Goal: Find specific page/section: Find specific page/section

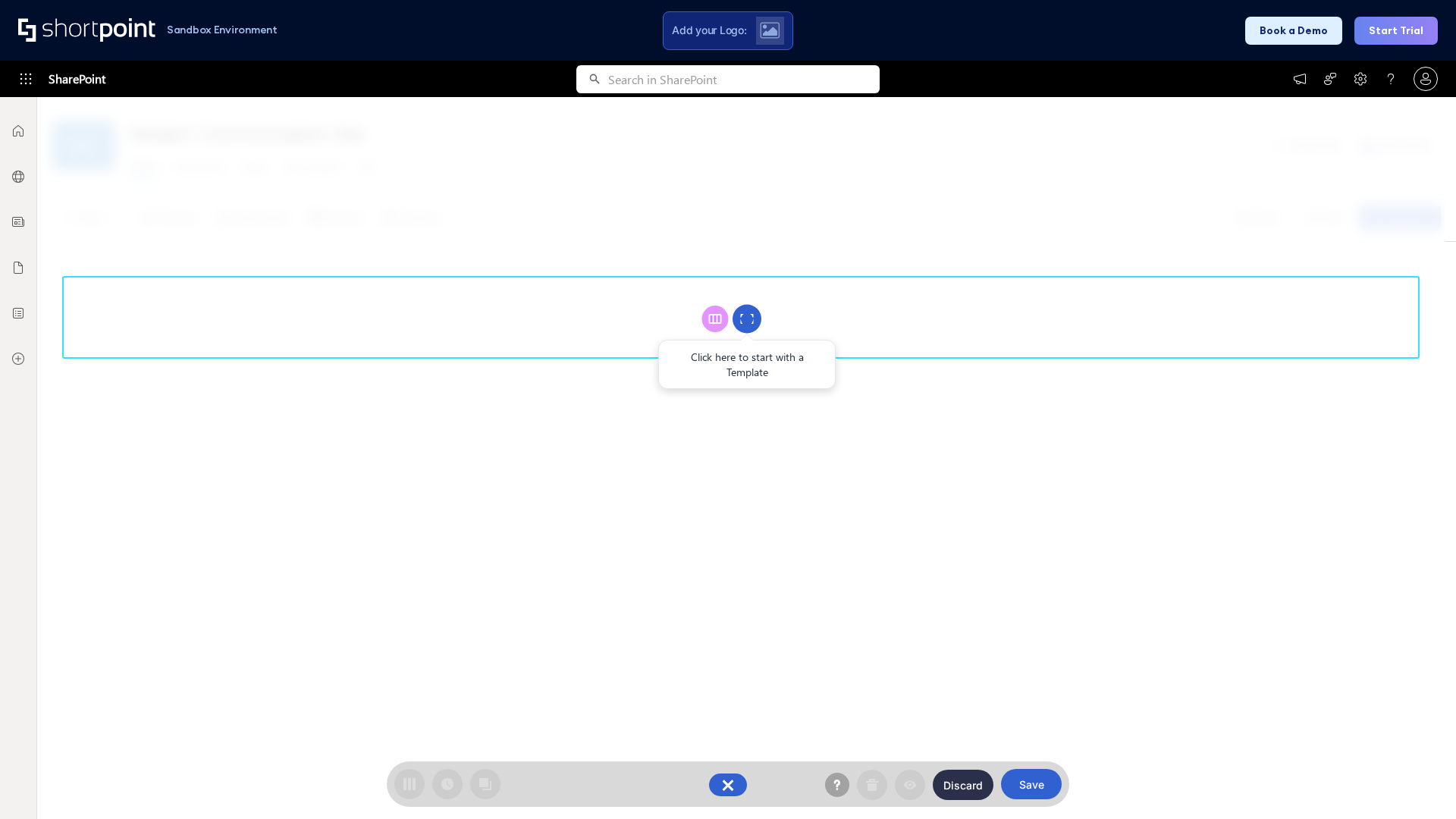
click at [747, 319] on circle at bounding box center [746, 319] width 28 height 28
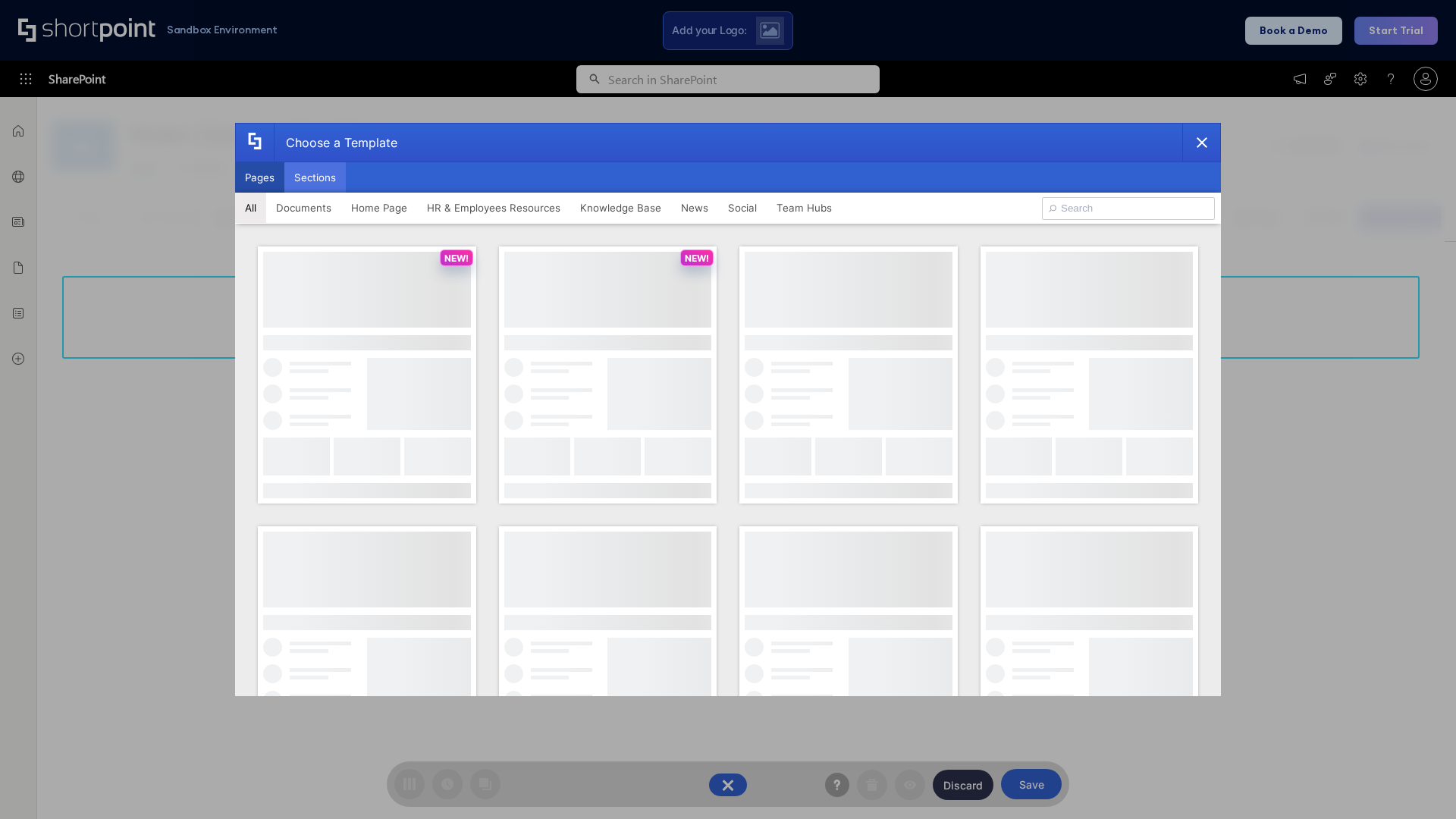
click at [315, 178] on button "Sections" at bounding box center [315, 177] width 61 height 30
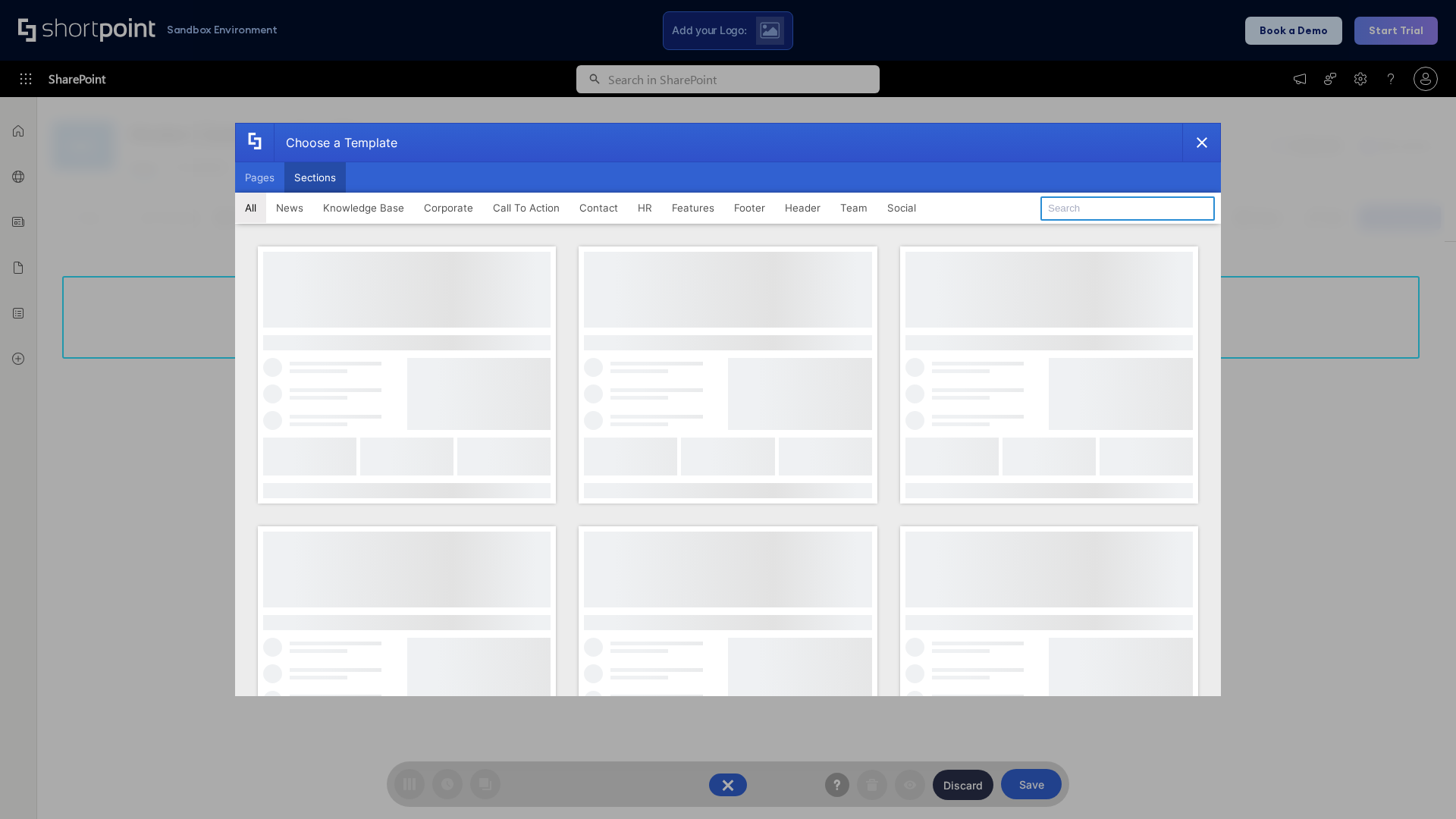
type input "Resources"
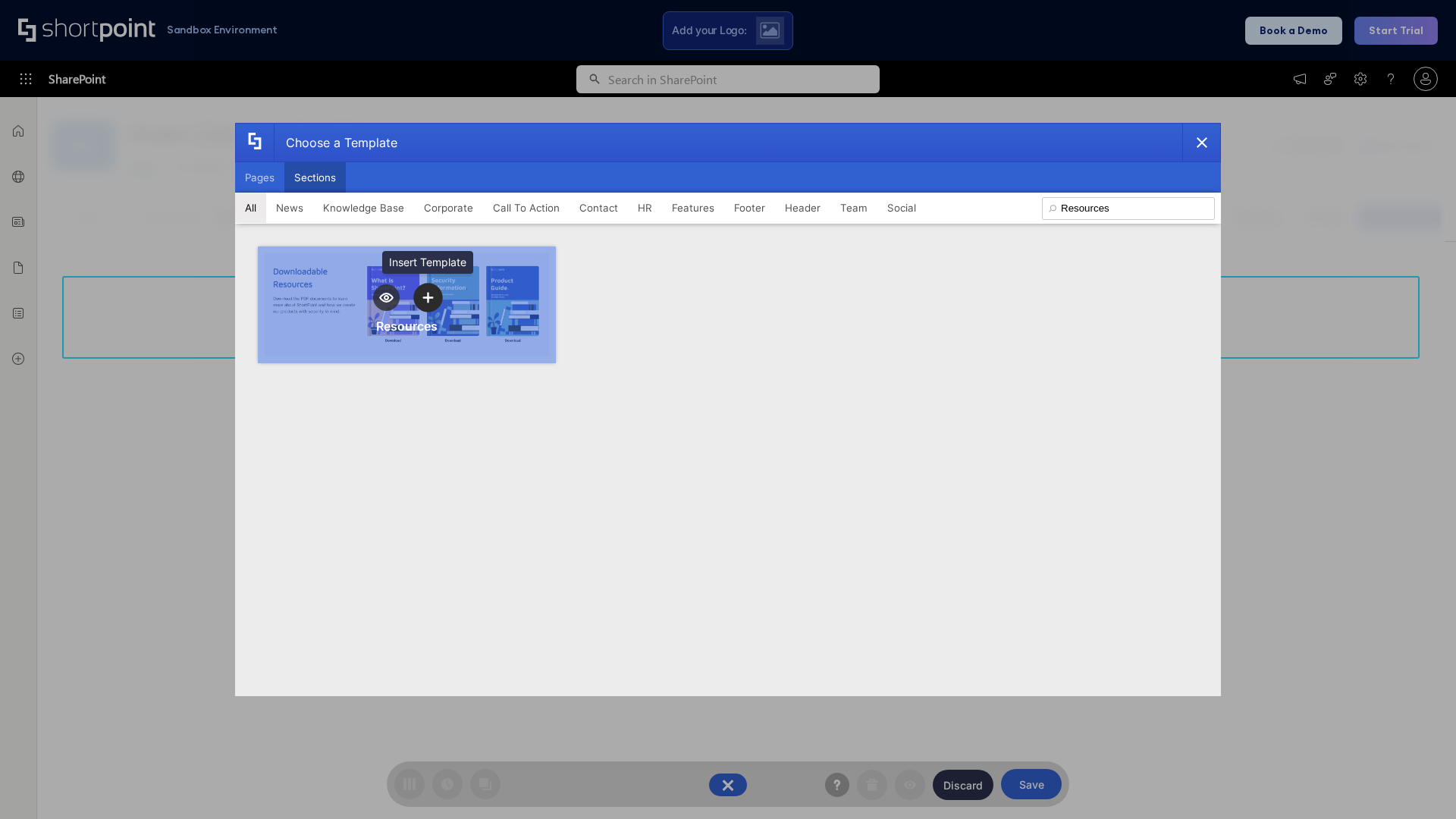
click at [428, 298] on icon "template selector" at bounding box center [428, 298] width 11 height 11
